Goal: Information Seeking & Learning: Understand process/instructions

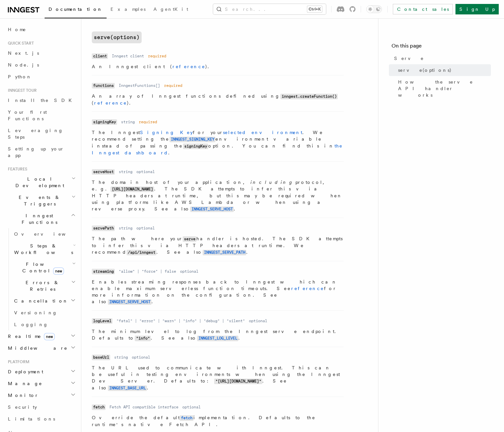
click at [369, 223] on main "References TypeScript SDK Serve Serve The serve() API handler is used to serve …" at bounding box center [235, 262] width 286 height 981
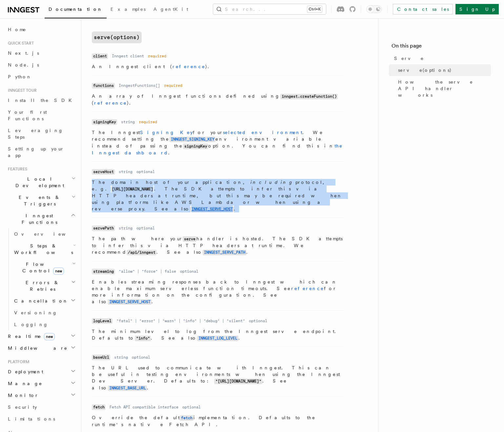
drag, startPoint x: 252, startPoint y: 175, endPoint x: 241, endPoint y: 143, distance: 34.0
click at [241, 161] on li "Name serveHost Type string Required optional Description The domain host of you…" at bounding box center [218, 189] width 252 height 56
drag, startPoint x: 241, startPoint y: 143, endPoint x: 255, endPoint y: 175, distance: 34.5
click at [255, 175] on li "Name serveHost Type string Required optional Description The domain host of you…" at bounding box center [218, 189] width 252 height 56
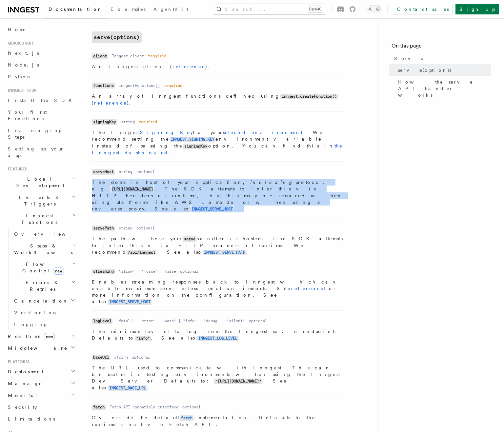
click at [255, 179] on p "The domain host of your application, including protocol, e.g. [URL][DOMAIN_NAME…" at bounding box center [218, 195] width 252 height 33
drag, startPoint x: 255, startPoint y: 175, endPoint x: 254, endPoint y: 147, distance: 27.2
click at [254, 167] on dl "Name serveHost Type string Required optional Description The domain host of you…" at bounding box center [218, 190] width 252 height 46
